Goal: Answer question/provide support: Share knowledge or assist other users

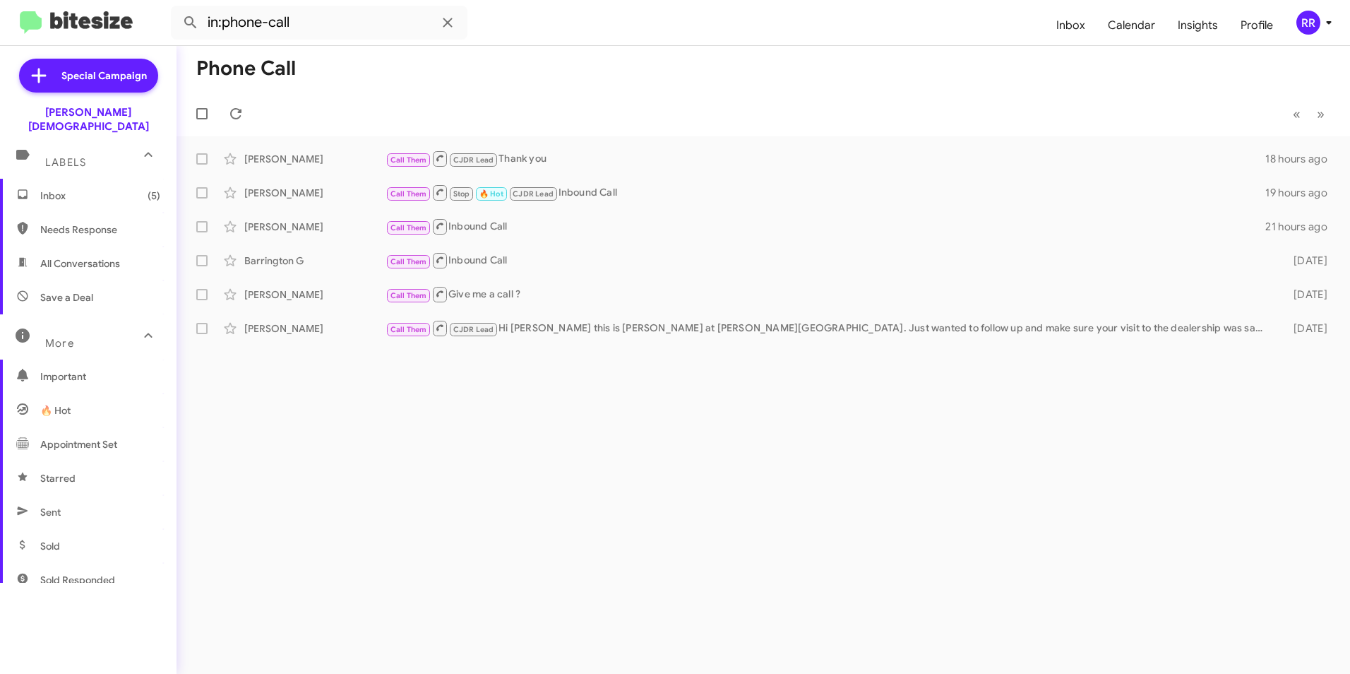
click at [77, 226] on span "Needs Response" at bounding box center [88, 230] width 177 height 34
type input "in:needs-response"
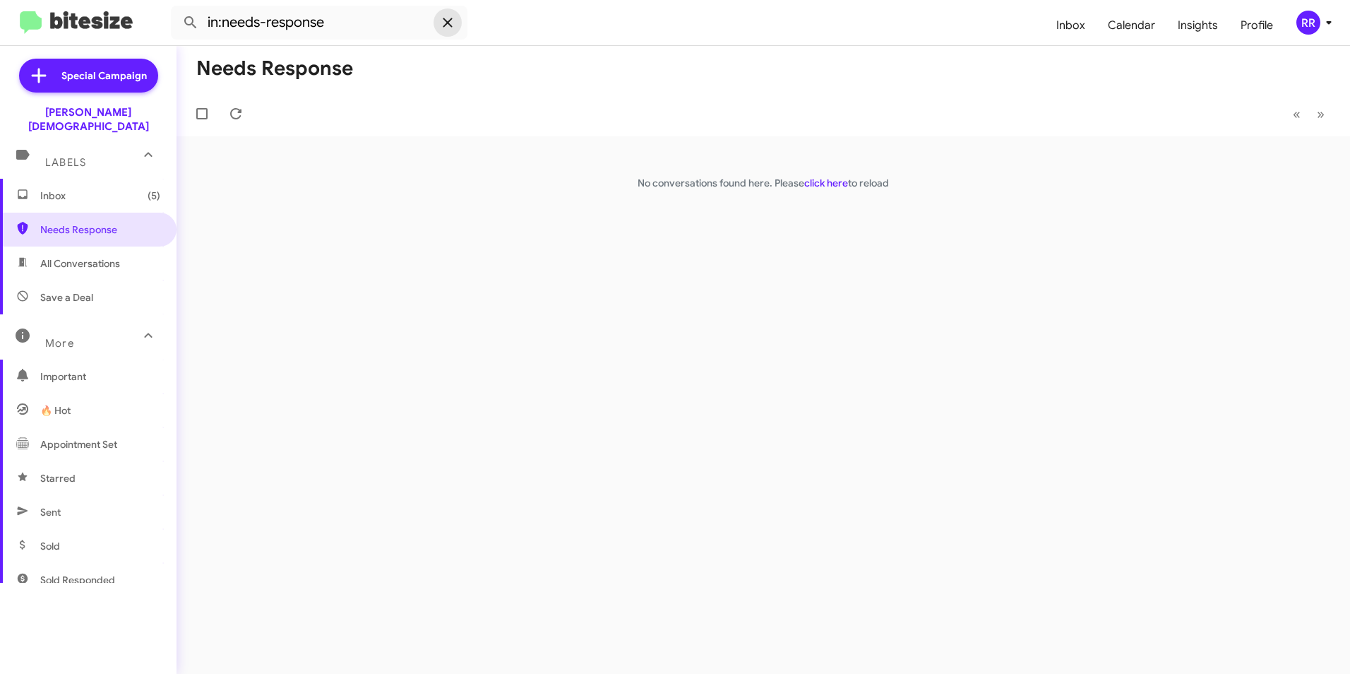
click at [443, 23] on icon at bounding box center [447, 22] width 17 height 17
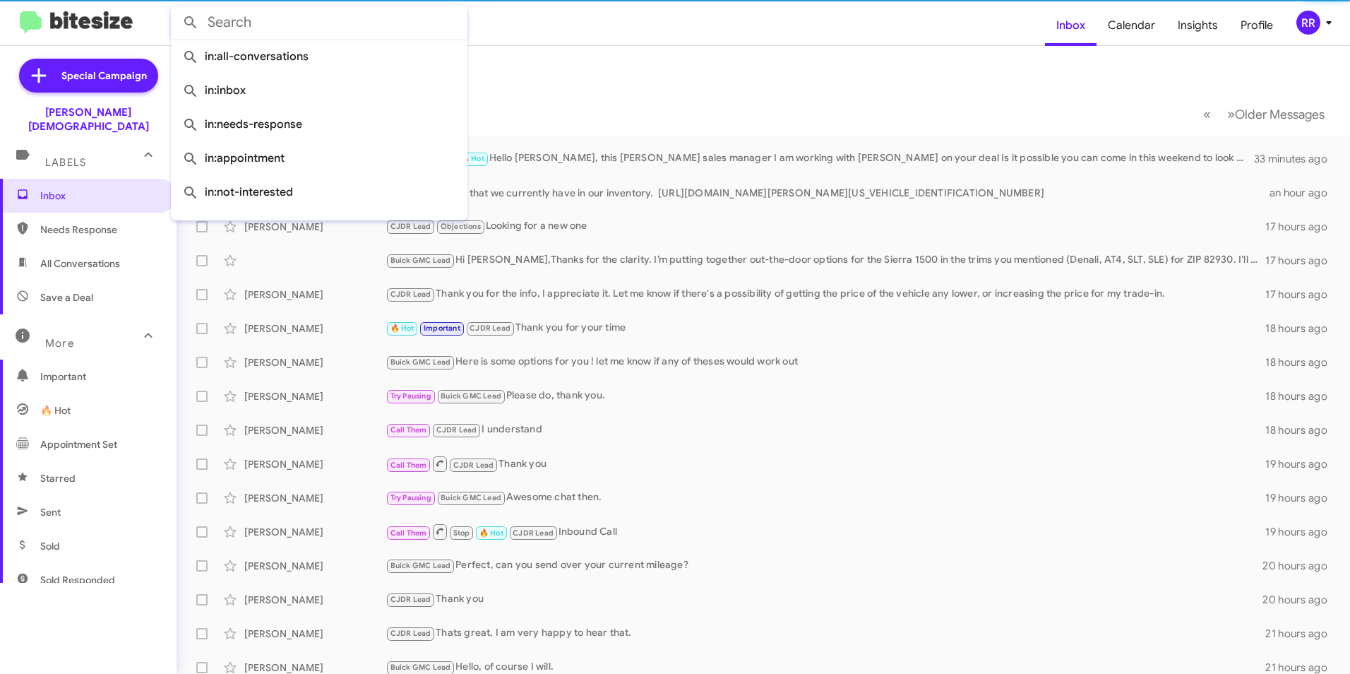
click at [280, 20] on input "text" at bounding box center [319, 23] width 297 height 34
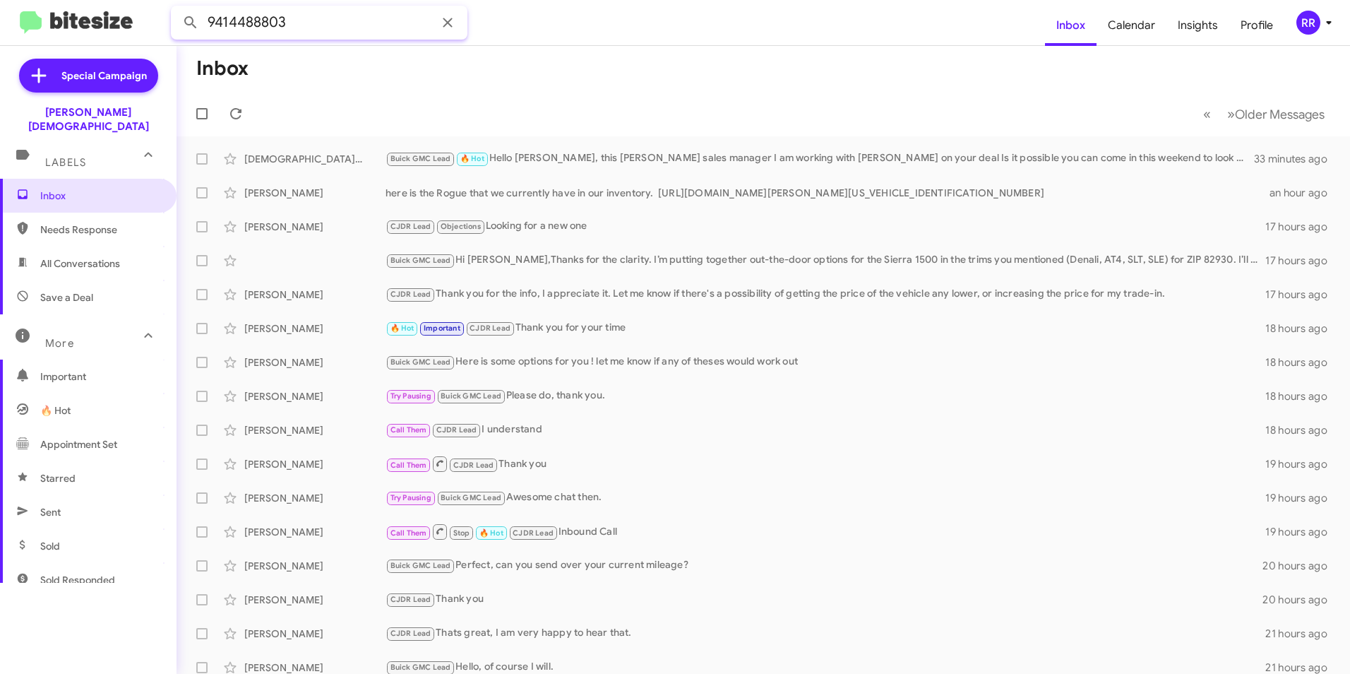
type input "9414488803"
click at [177, 8] on button at bounding box center [191, 22] width 28 height 28
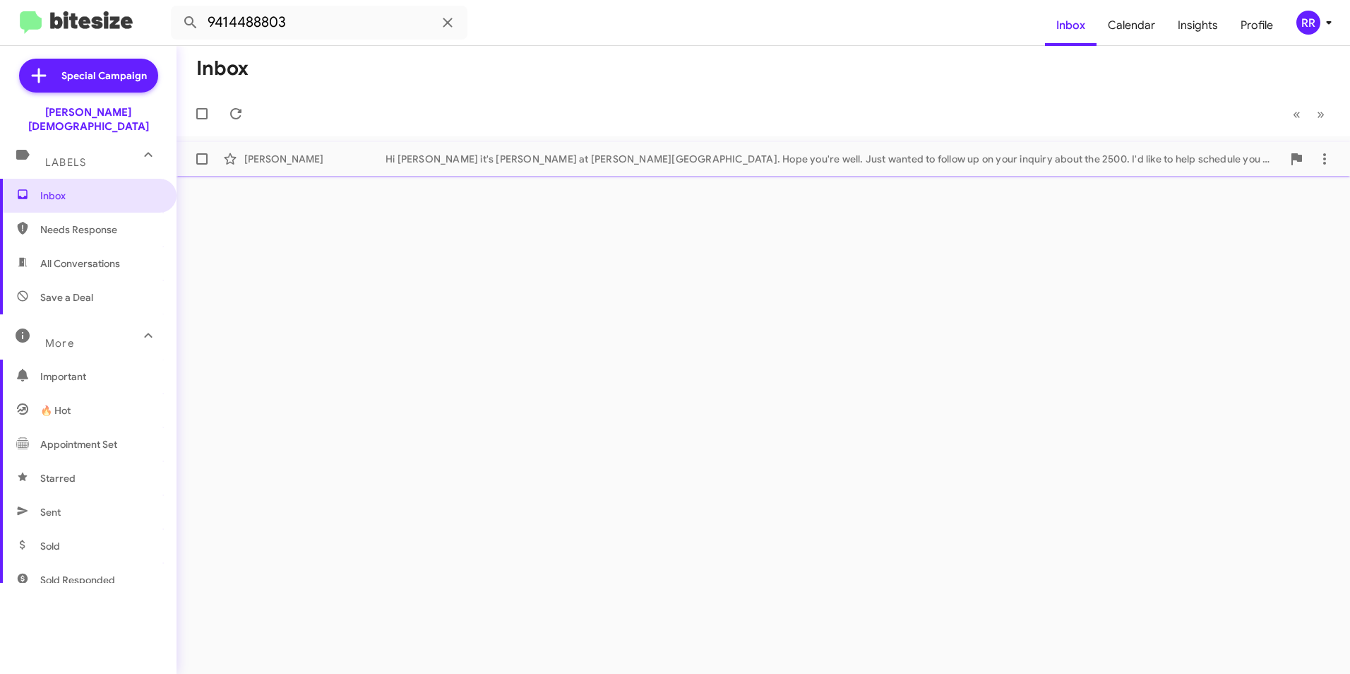
click at [419, 159] on div "Hi [PERSON_NAME] it's [PERSON_NAME] at [PERSON_NAME][GEOGRAPHIC_DATA]. Hope you…" at bounding box center [834, 159] width 897 height 14
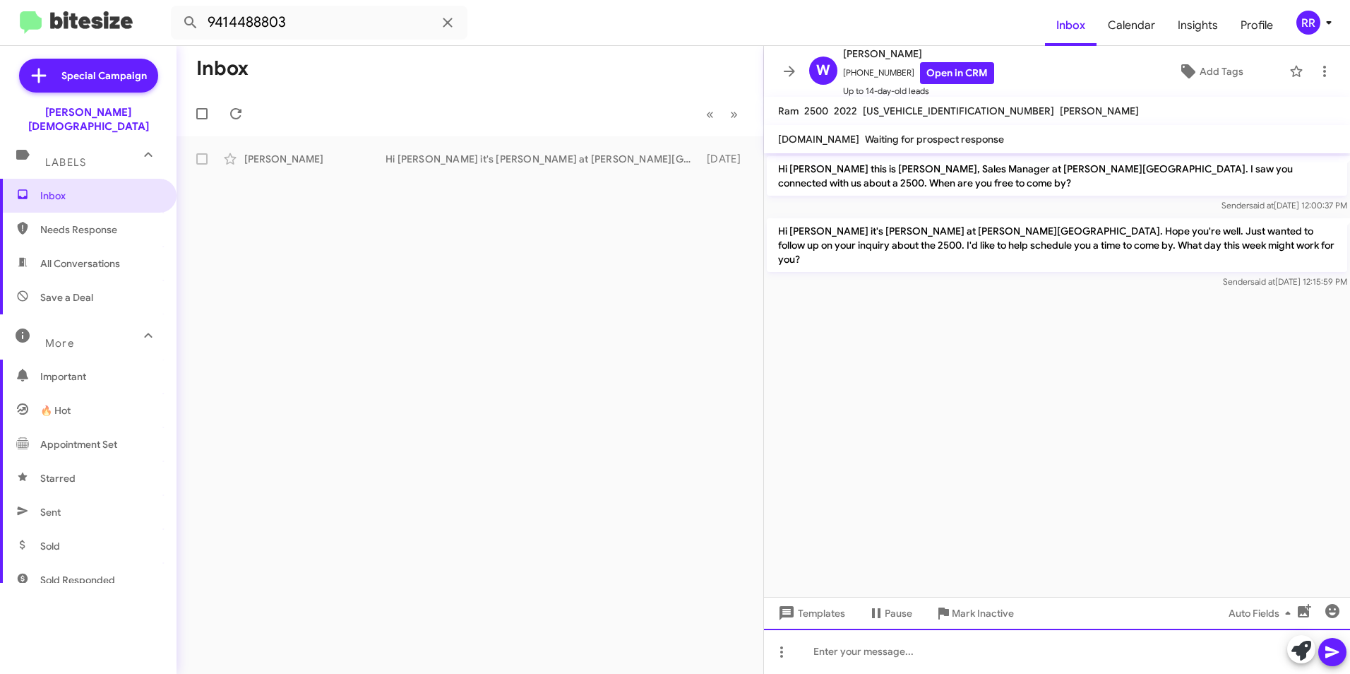
click at [892, 659] on div at bounding box center [1057, 650] width 586 height 45
click at [779, 654] on icon at bounding box center [781, 651] width 17 height 17
click at [802, 611] on button "note" at bounding box center [812, 615] width 88 height 34
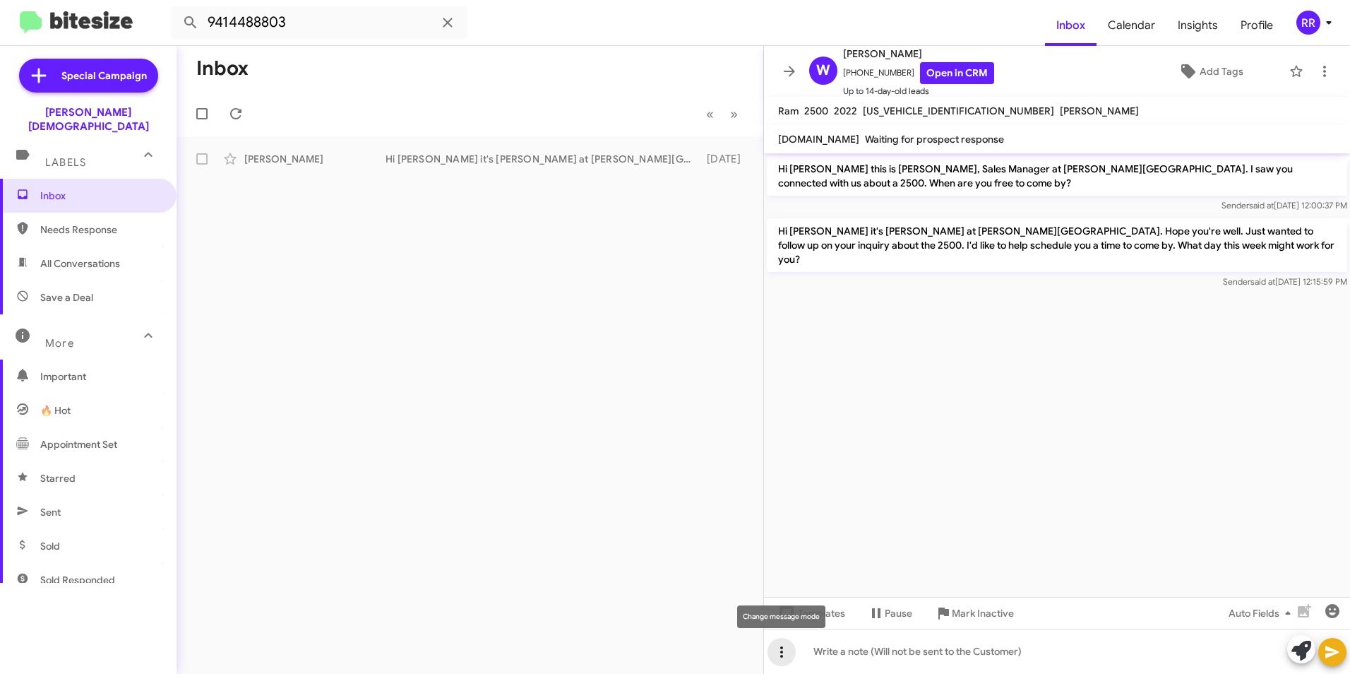
click at [784, 652] on icon at bounding box center [781, 651] width 17 height 17
click at [995, 442] on div at bounding box center [675, 337] width 1350 height 674
click at [784, 653] on icon at bounding box center [781, 651] width 17 height 17
click at [868, 654] on div at bounding box center [675, 337] width 1350 height 674
click at [854, 645] on div at bounding box center [1057, 650] width 586 height 45
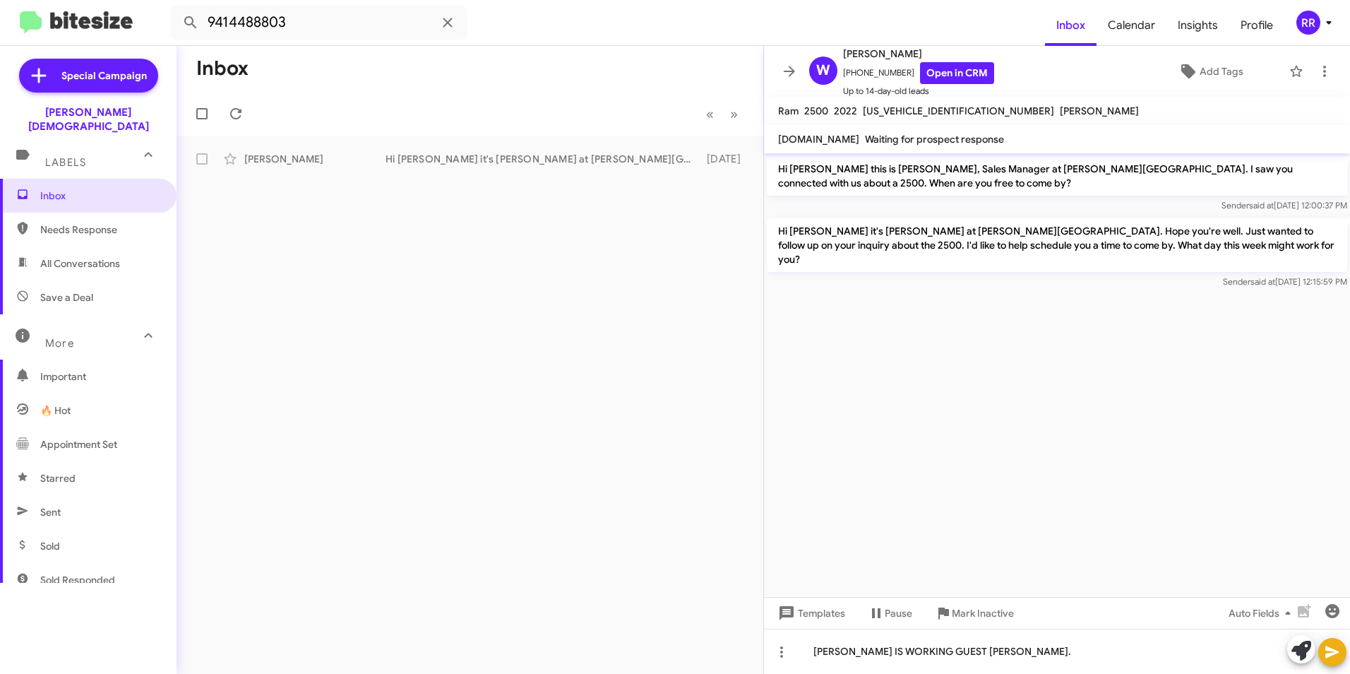
click at [1337, 652] on icon at bounding box center [1331, 652] width 13 height 12
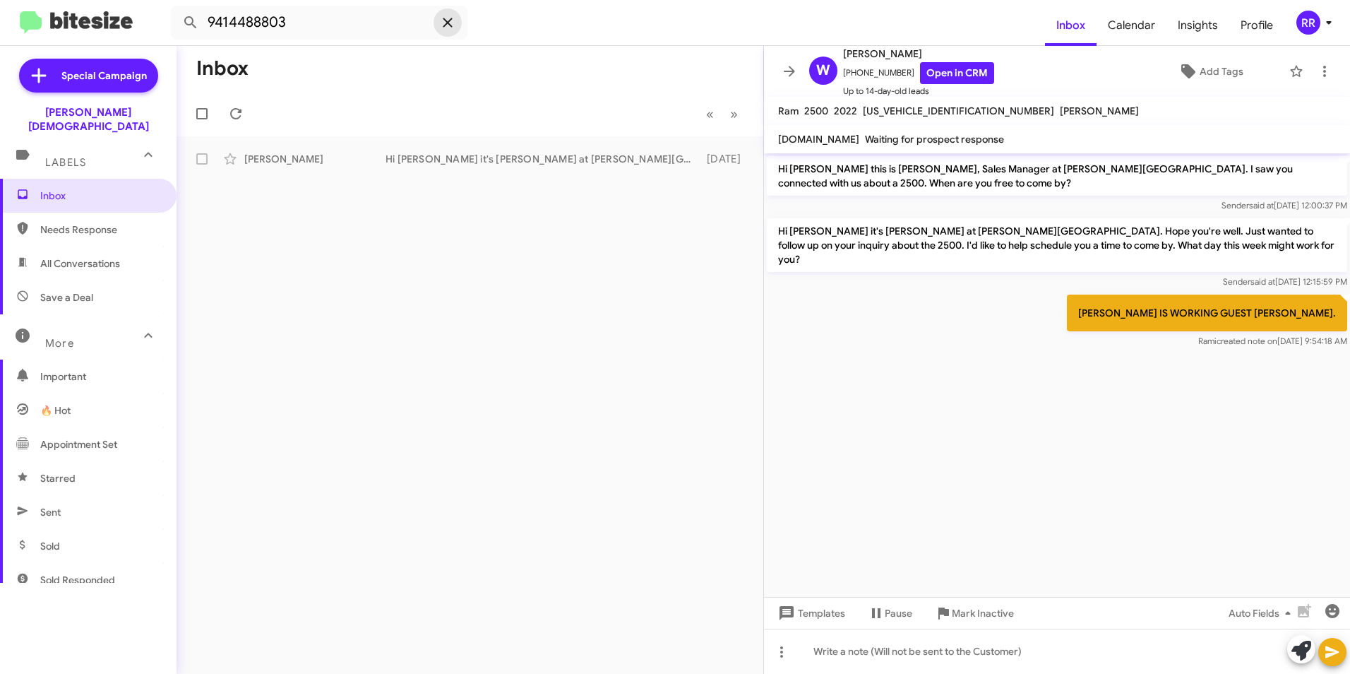
click at [446, 22] on icon at bounding box center [447, 22] width 9 height 9
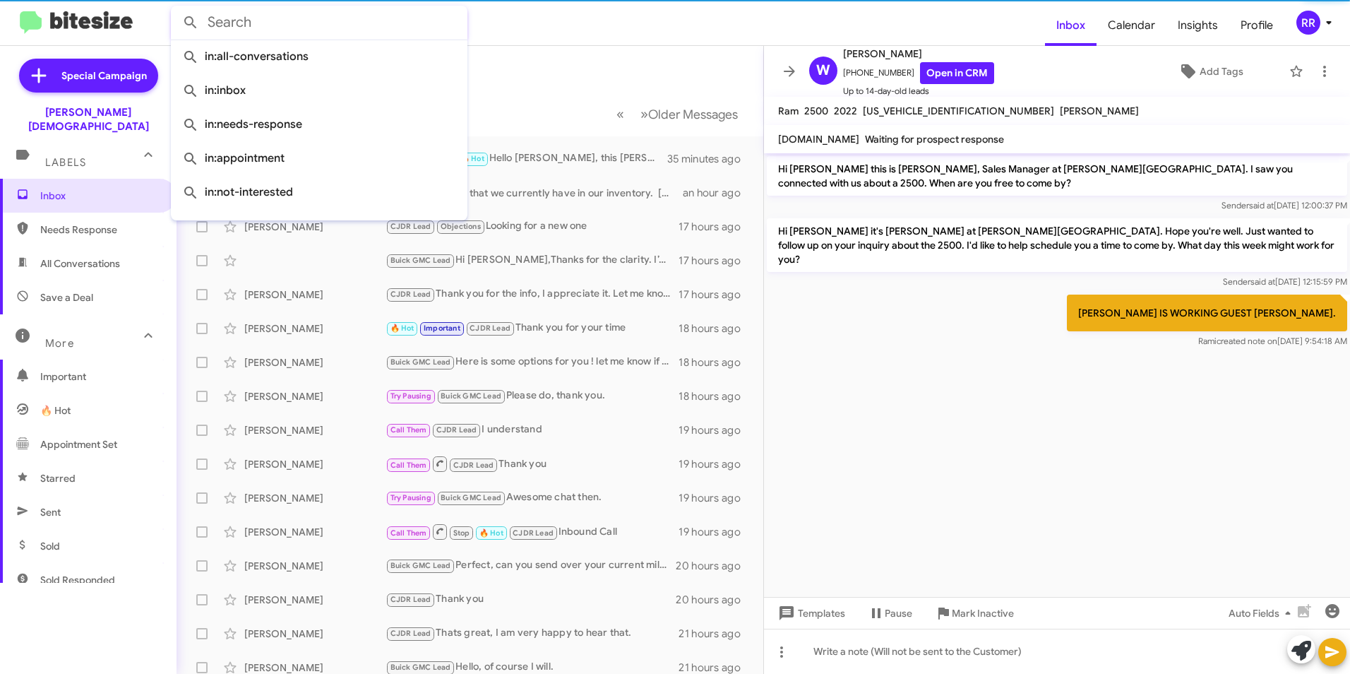
click at [69, 222] on span "Needs Response" at bounding box center [100, 229] width 120 height 14
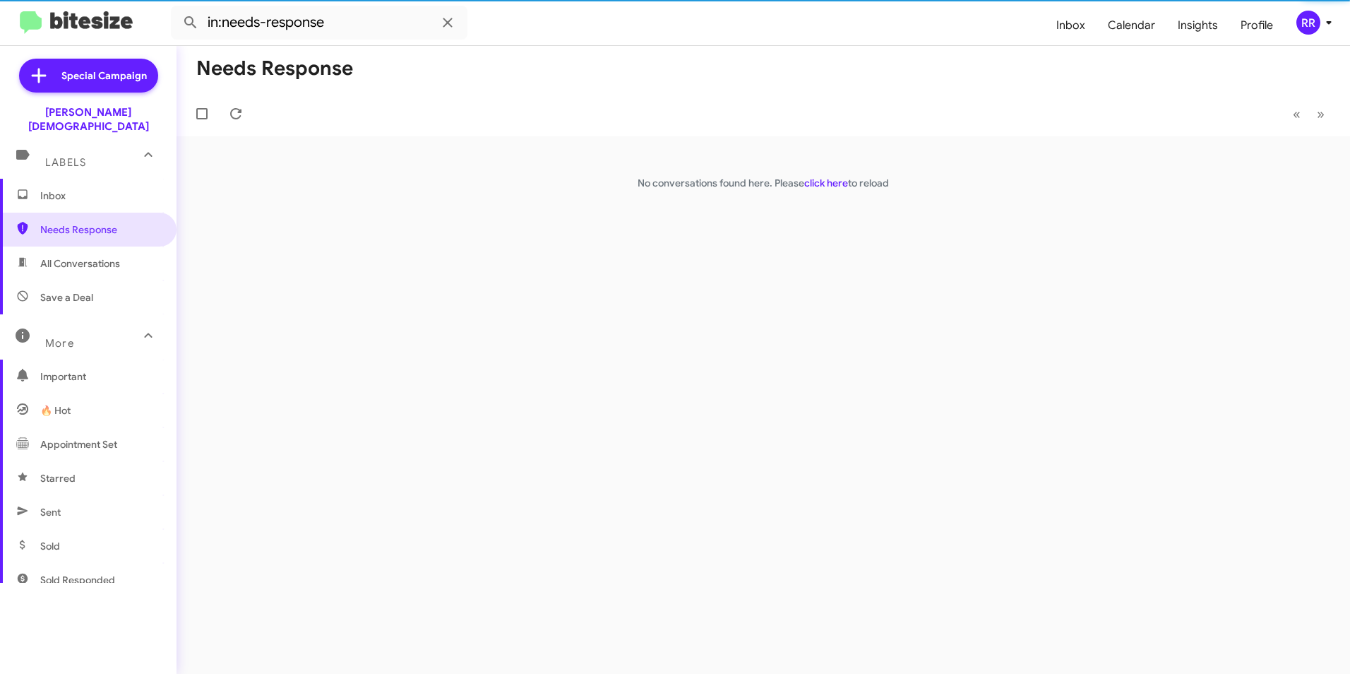
scroll to position [263, 0]
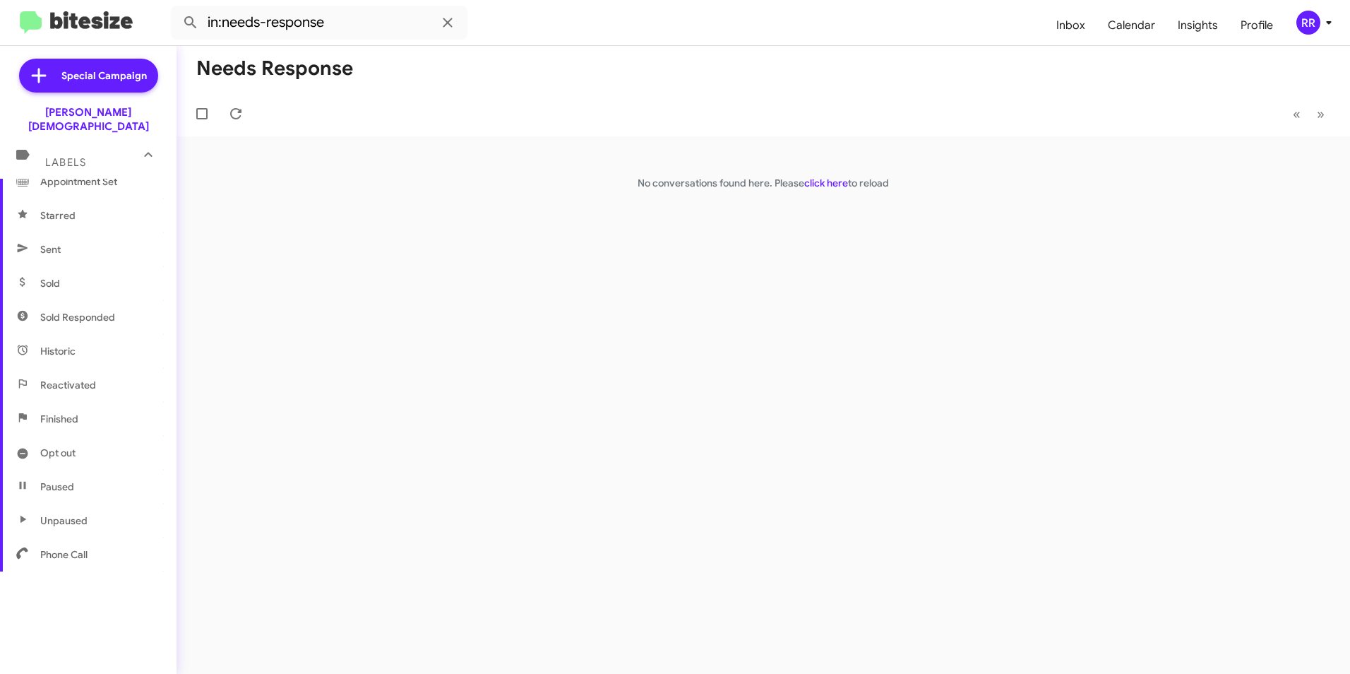
click at [49, 547] on span "Phone Call" at bounding box center [63, 554] width 47 height 14
type input "in:phone-call"
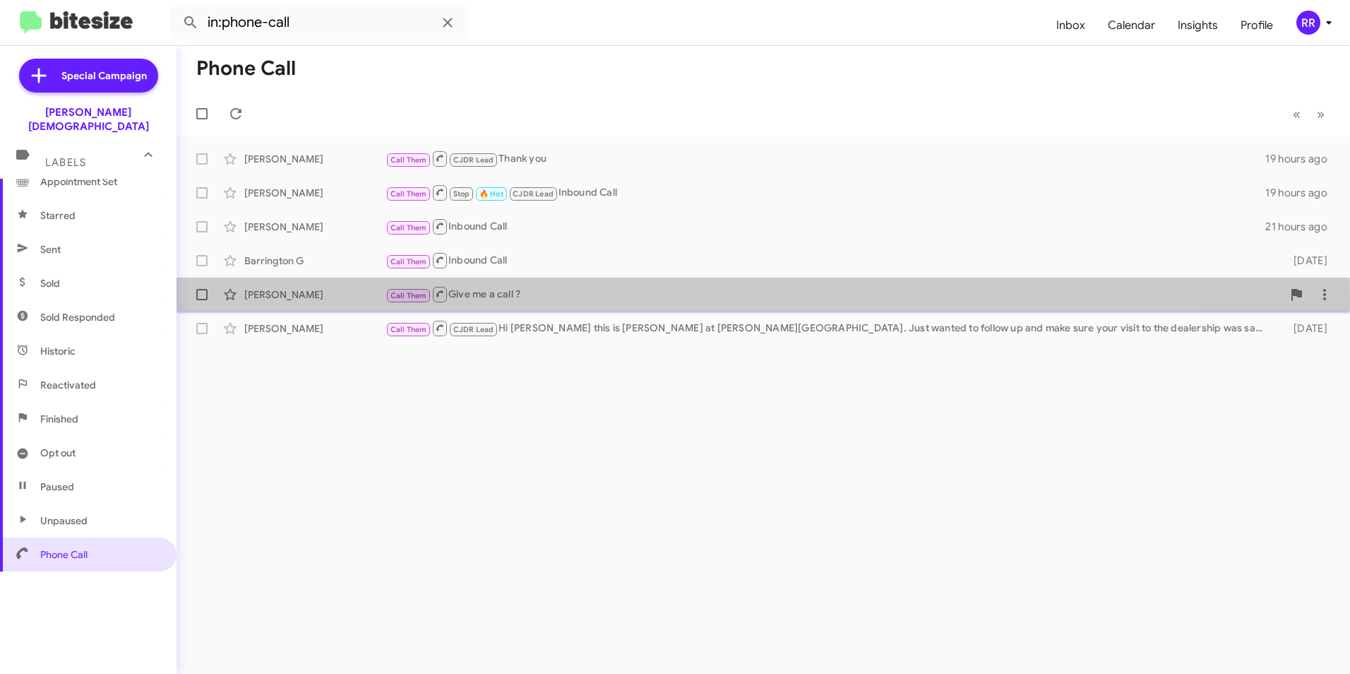
click at [286, 295] on div "[PERSON_NAME]" at bounding box center [314, 294] width 141 height 14
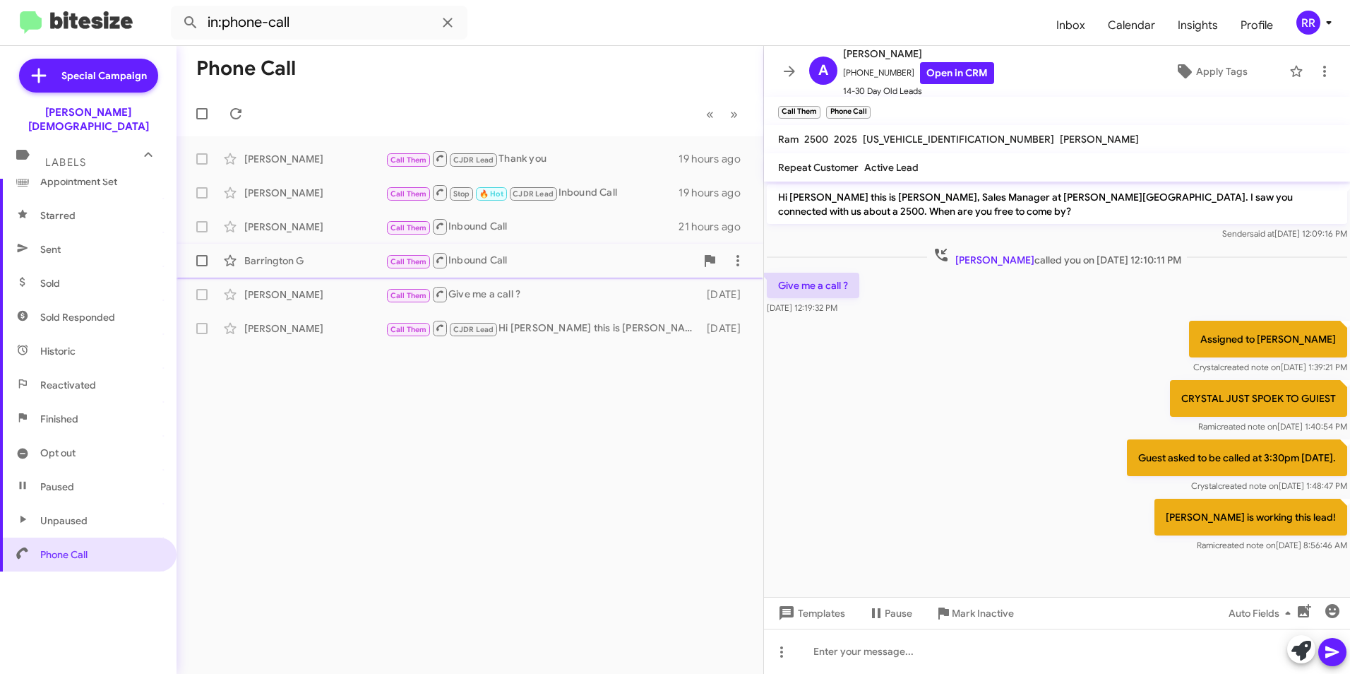
click at [278, 265] on div "Barrington G" at bounding box center [314, 260] width 141 height 14
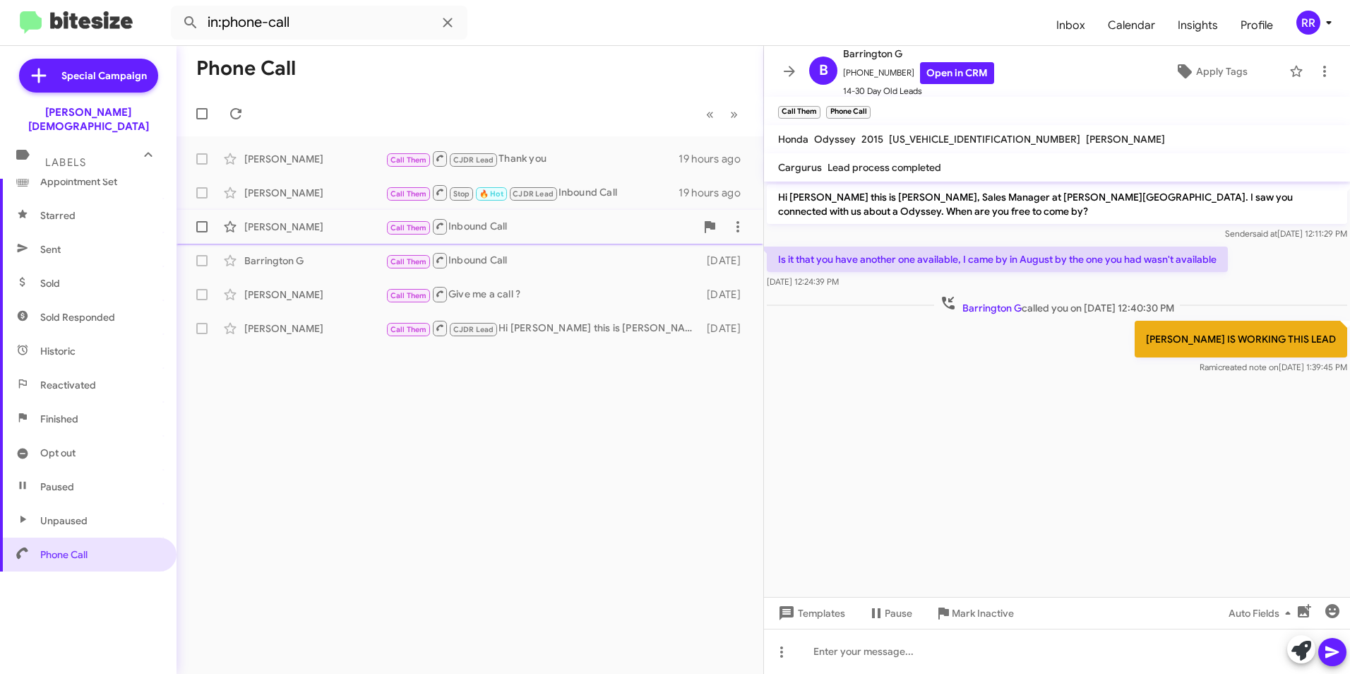
click at [280, 233] on div "[PERSON_NAME]" at bounding box center [314, 227] width 141 height 14
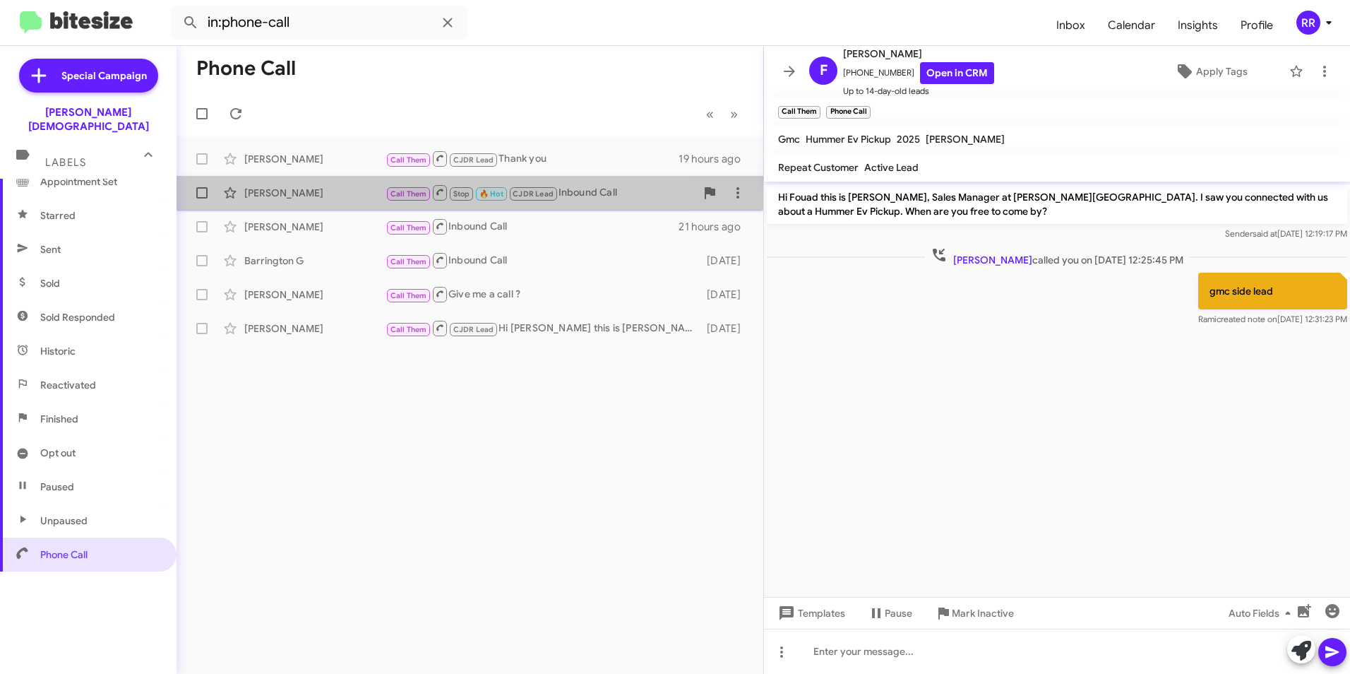
click at [277, 197] on div "[PERSON_NAME]" at bounding box center [314, 193] width 141 height 14
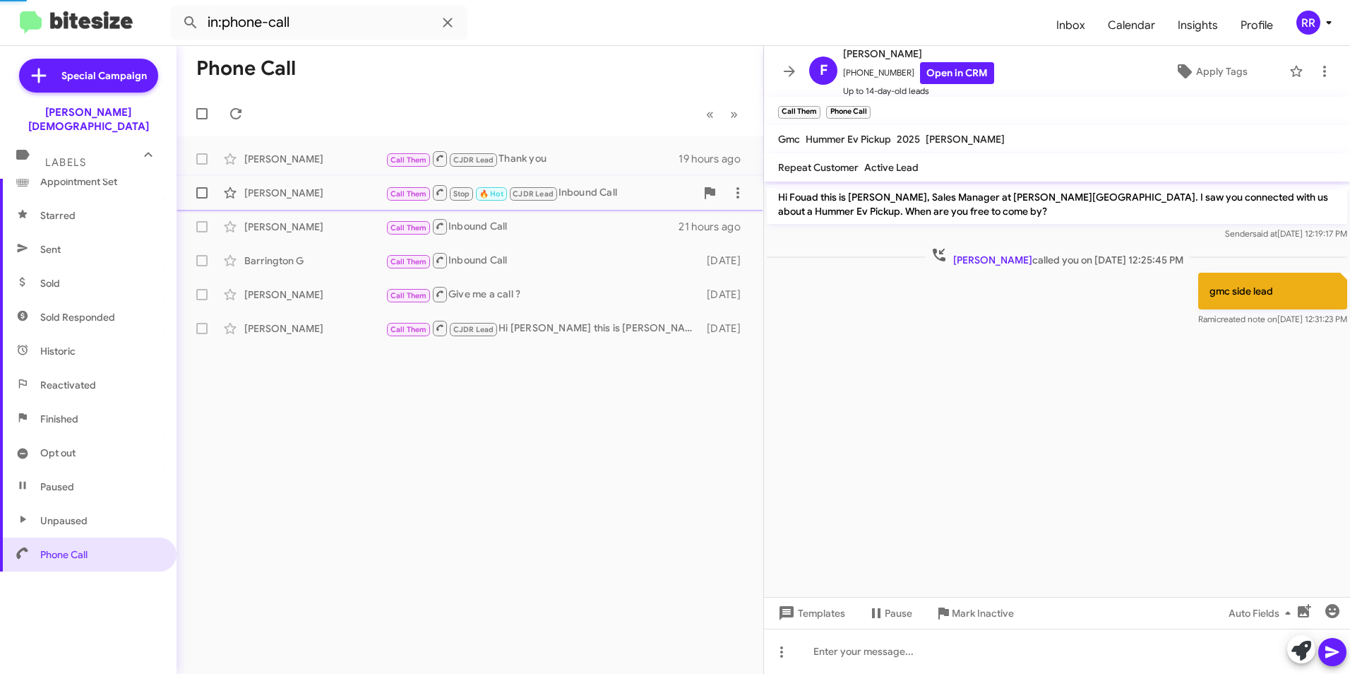
scroll to position [404, 0]
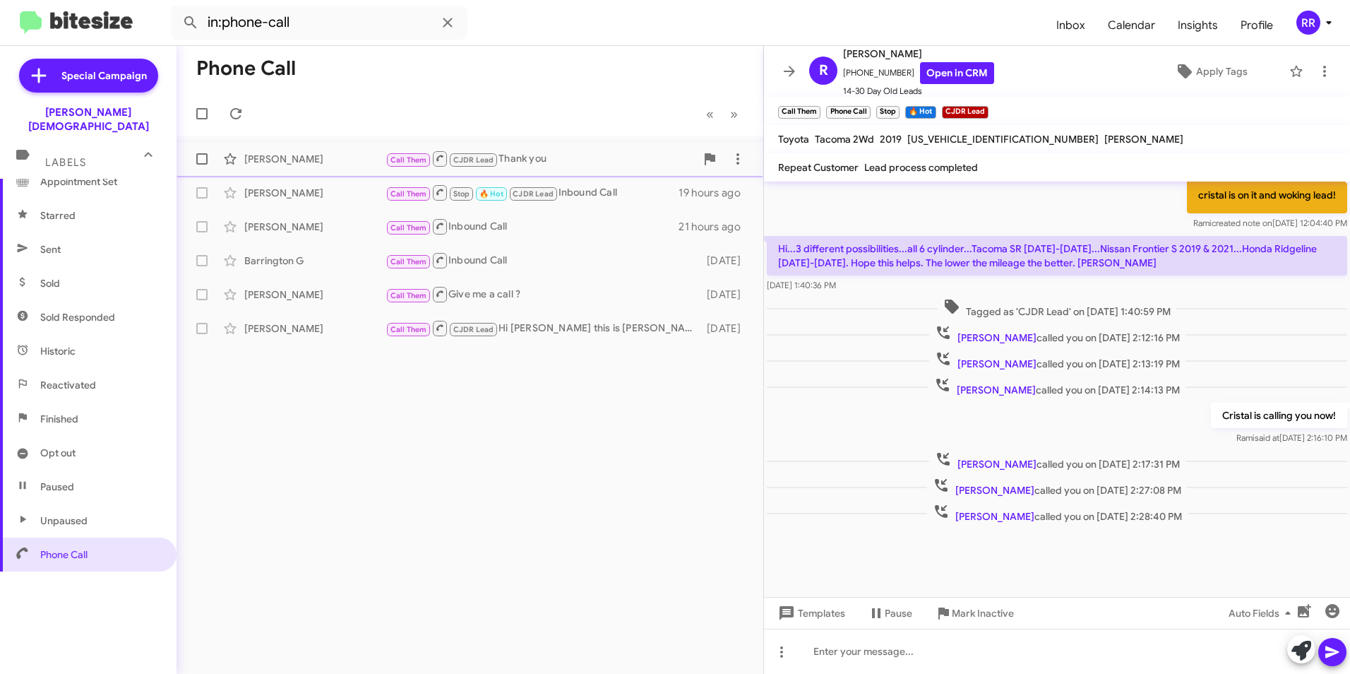
click at [270, 160] on div "[PERSON_NAME]" at bounding box center [314, 159] width 141 height 14
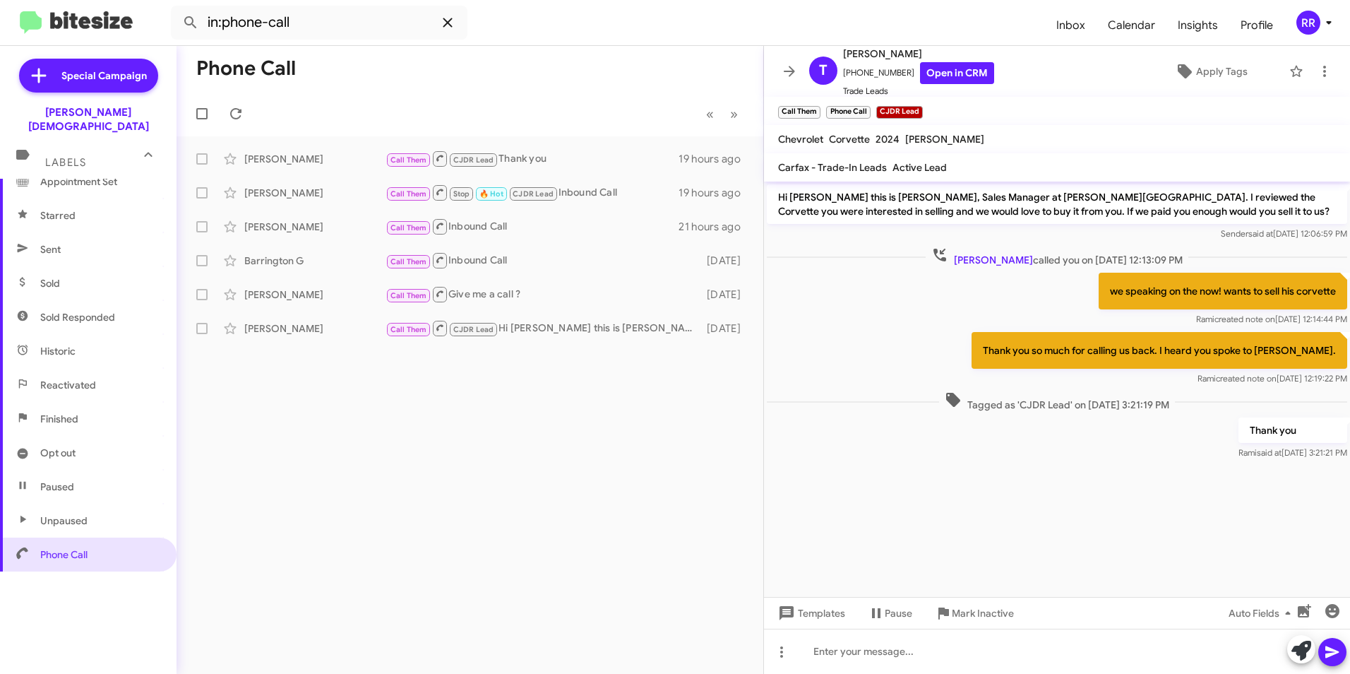
click at [436, 23] on span at bounding box center [448, 22] width 28 height 17
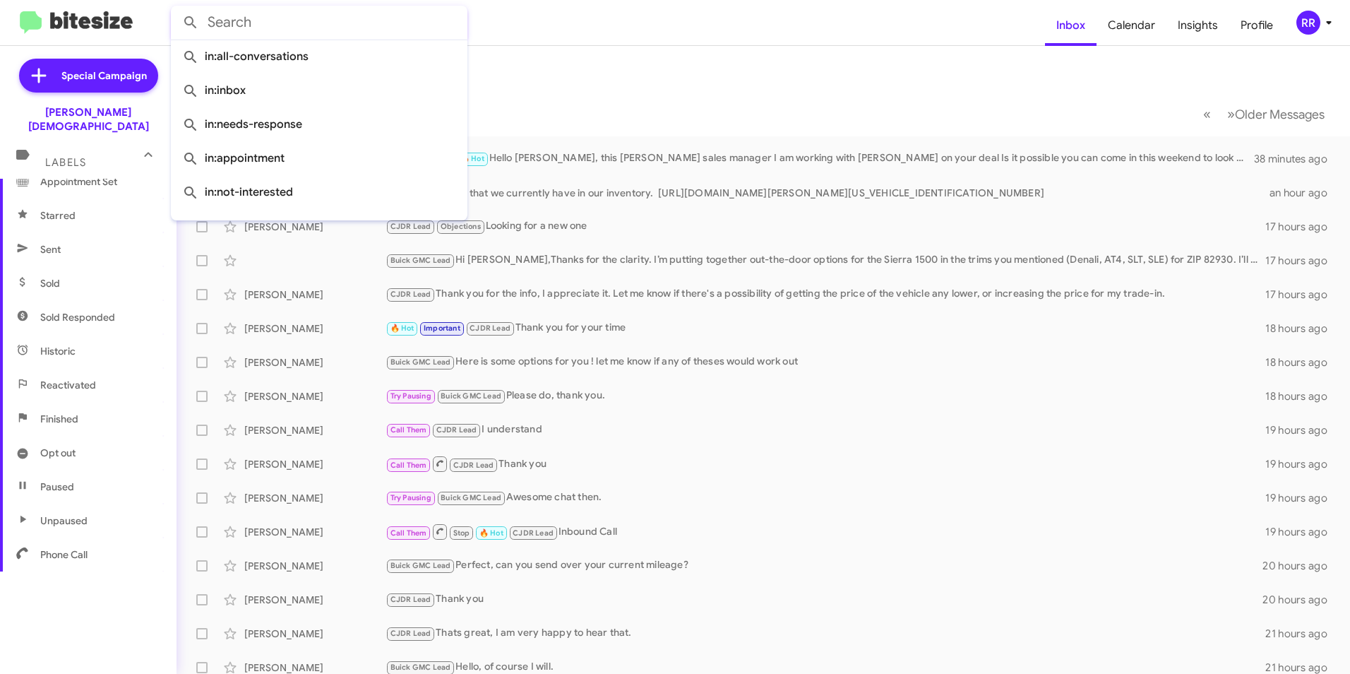
click at [576, 70] on mat-toolbar-row "Inbox" at bounding box center [763, 68] width 1173 height 45
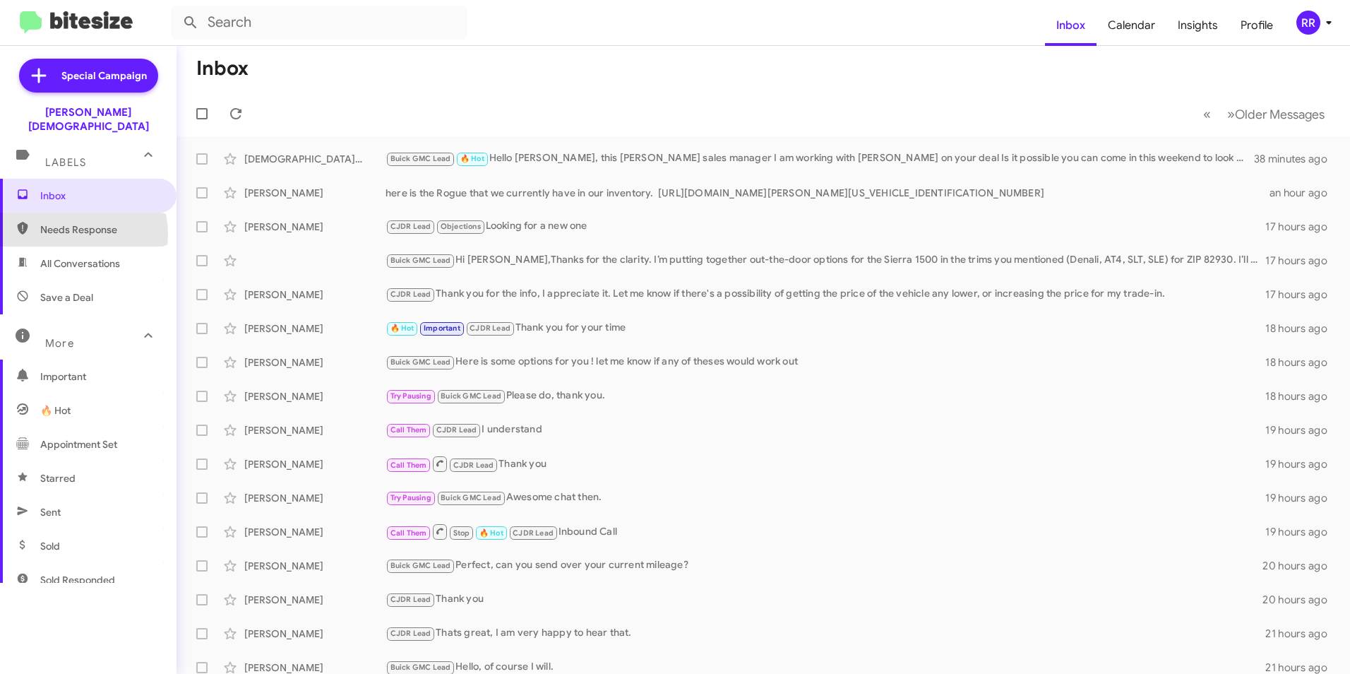
click at [72, 222] on span "Needs Response" at bounding box center [100, 229] width 120 height 14
type input "in:needs-response"
